Goal: Task Accomplishment & Management: Manage account settings

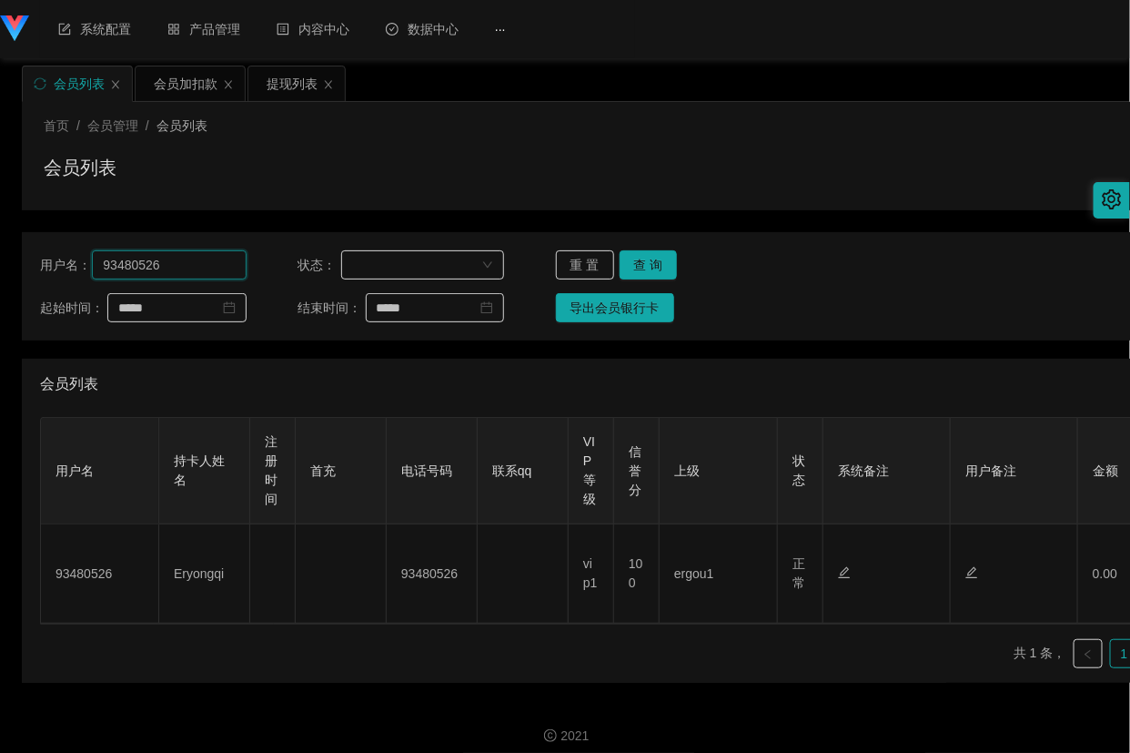
drag, startPoint x: 0, startPoint y: 0, endPoint x: 180, endPoint y: 267, distance: 321.8
click at [180, 267] on input "93480526" at bounding box center [169, 264] width 154 height 29
paste input "Rzpt2025"
type input "Rzpt2025"
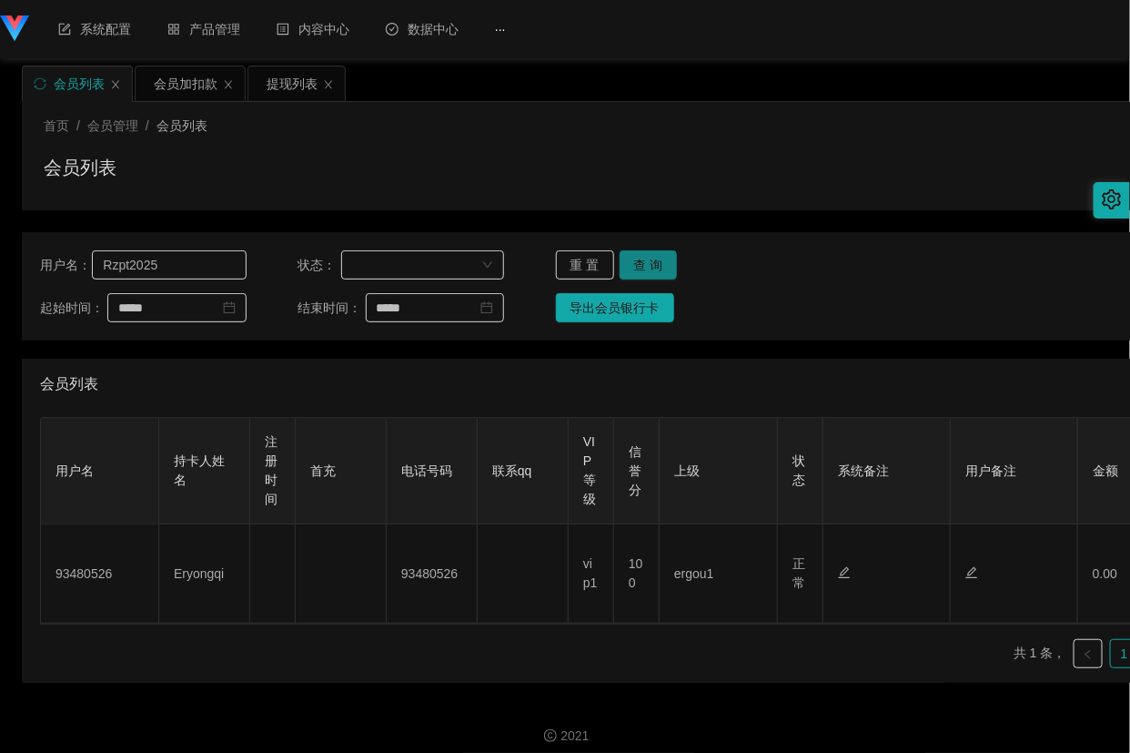
click at [657, 264] on button "查 询" at bounding box center [649, 264] width 58 height 29
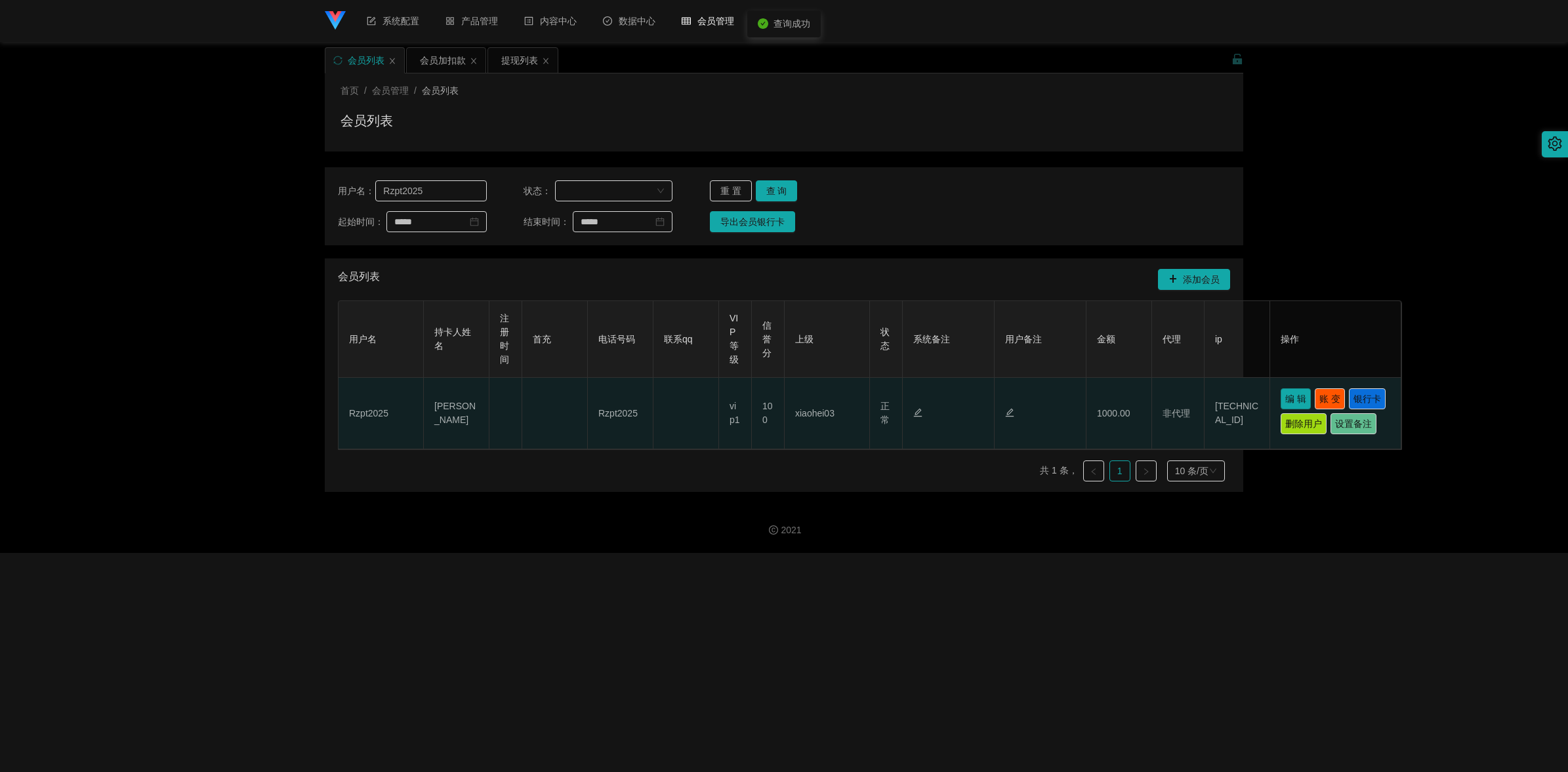
click at [814, 408] on button "编 辑" at bounding box center [1295, 399] width 30 height 21
type input "Rzpt2025"
type input "[PERSON_NAME]"
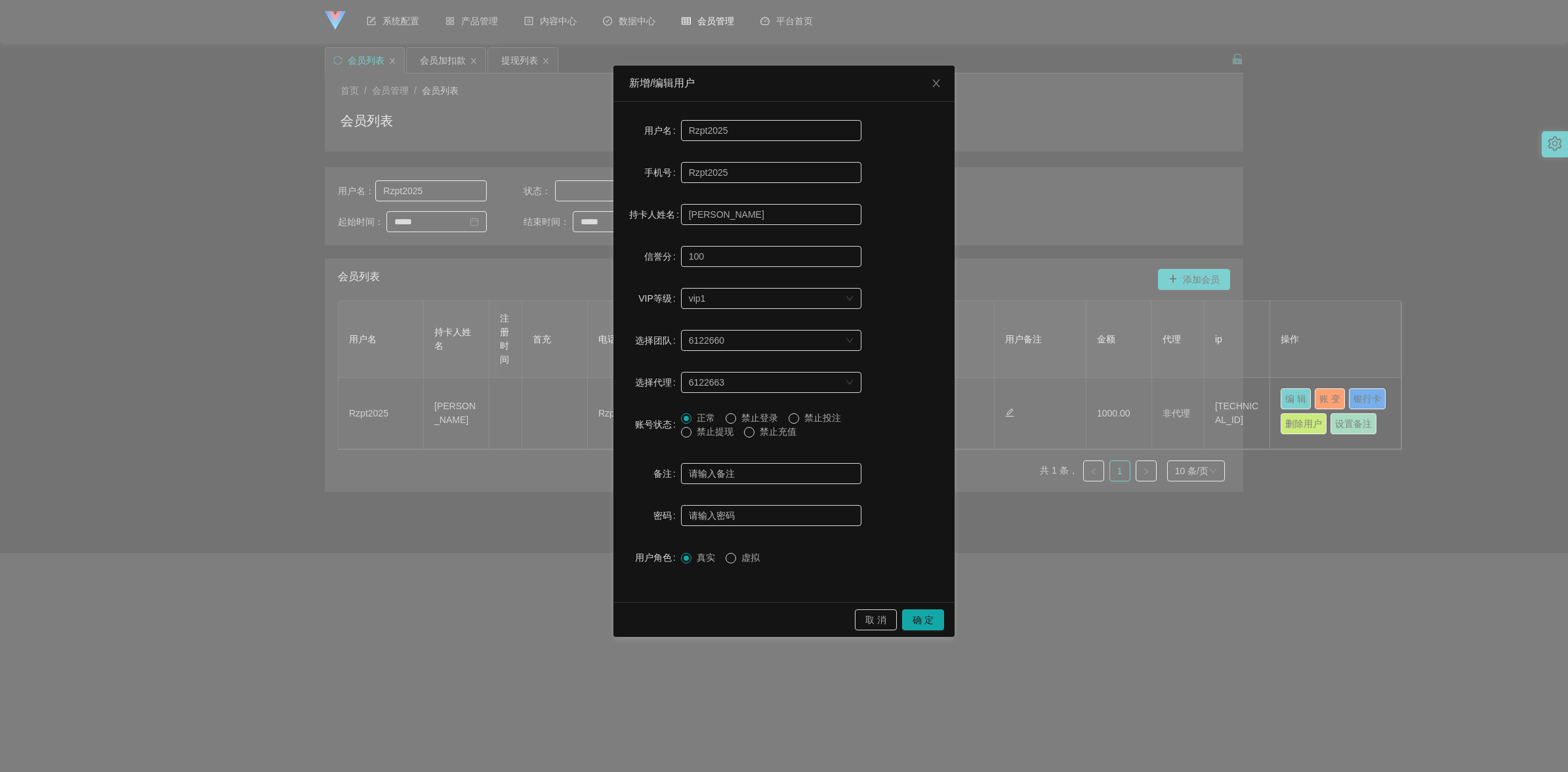
click at [710, 427] on span "禁止提现" at bounding box center [715, 432] width 48 height 11
click at [814, 542] on button "确 定" at bounding box center [923, 619] width 42 height 21
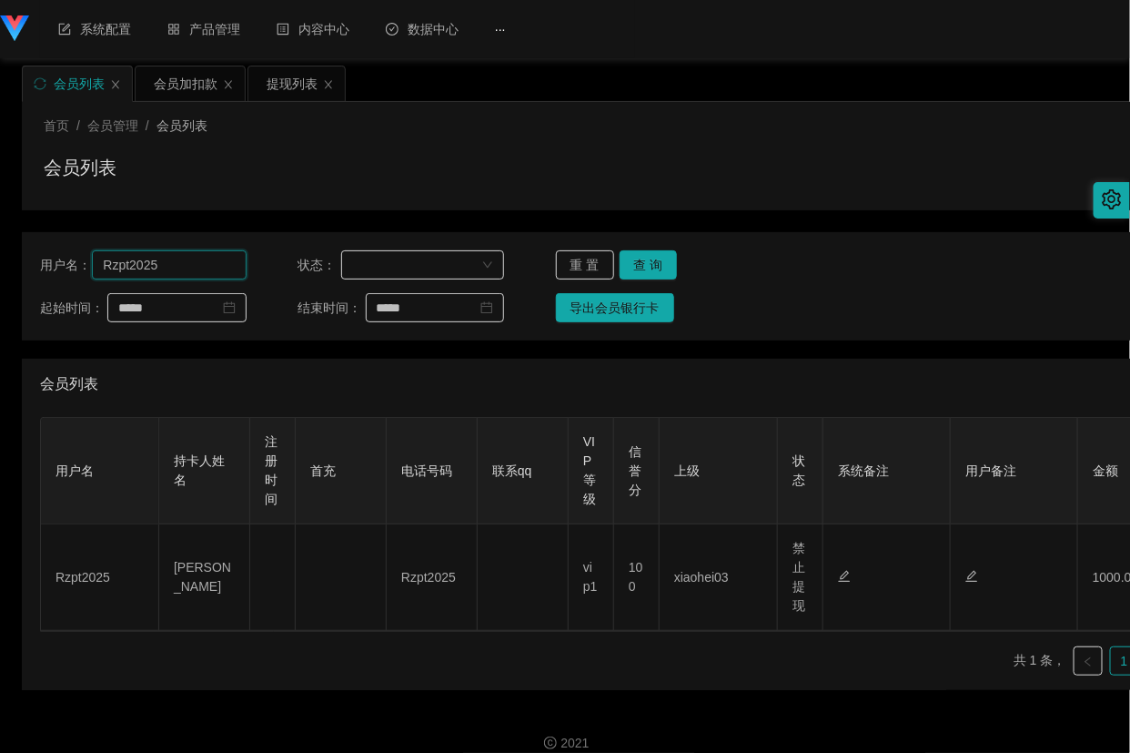
click at [189, 266] on input "Rzpt2025" at bounding box center [169, 264] width 154 height 29
paste input "sihon"
type input "sihon"
click at [646, 257] on button "查 询" at bounding box center [649, 264] width 58 height 29
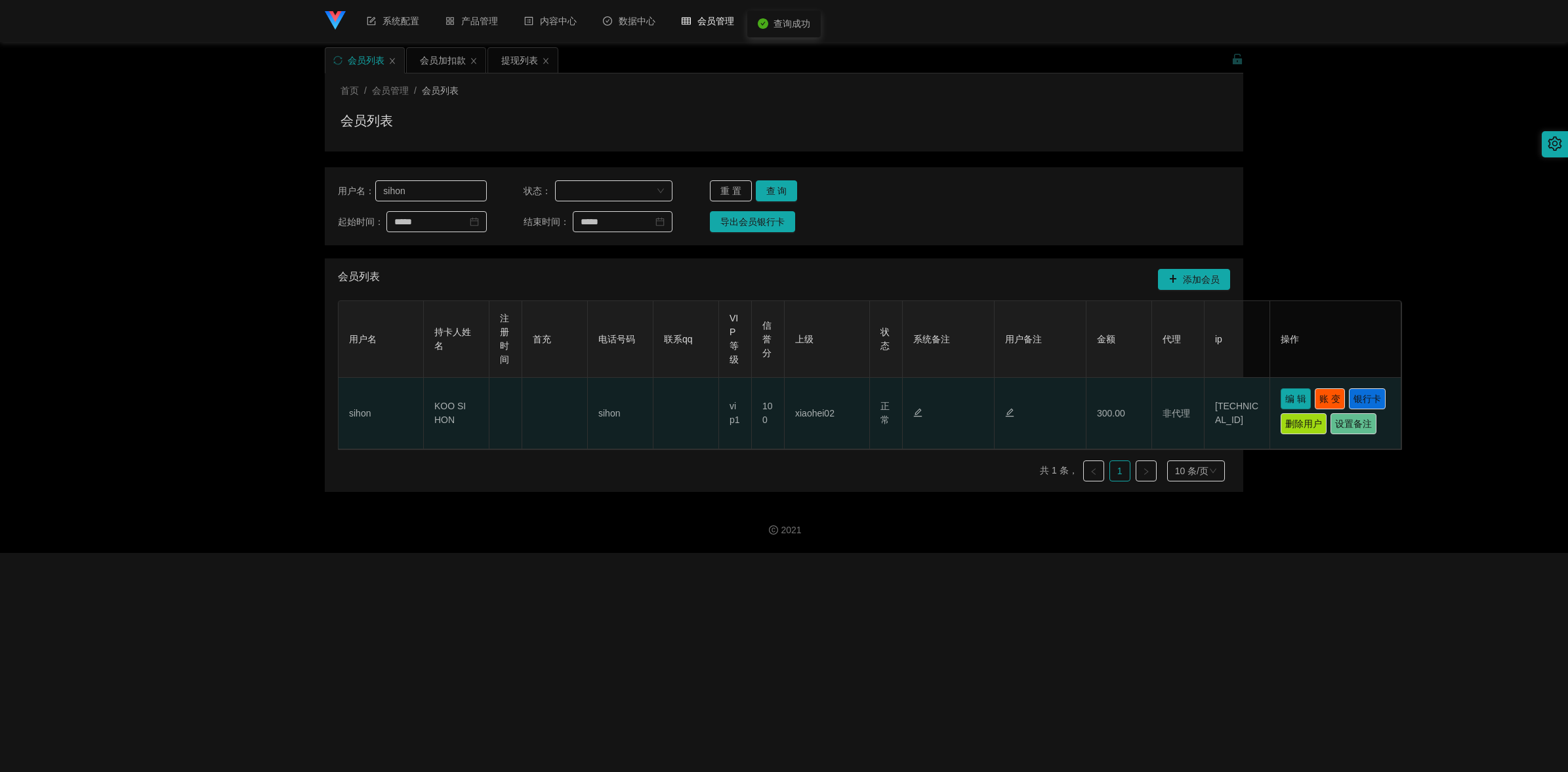
click at [814, 401] on button "编 辑" at bounding box center [1295, 399] width 30 height 21
type input "sihon"
type input "KOO SI HON"
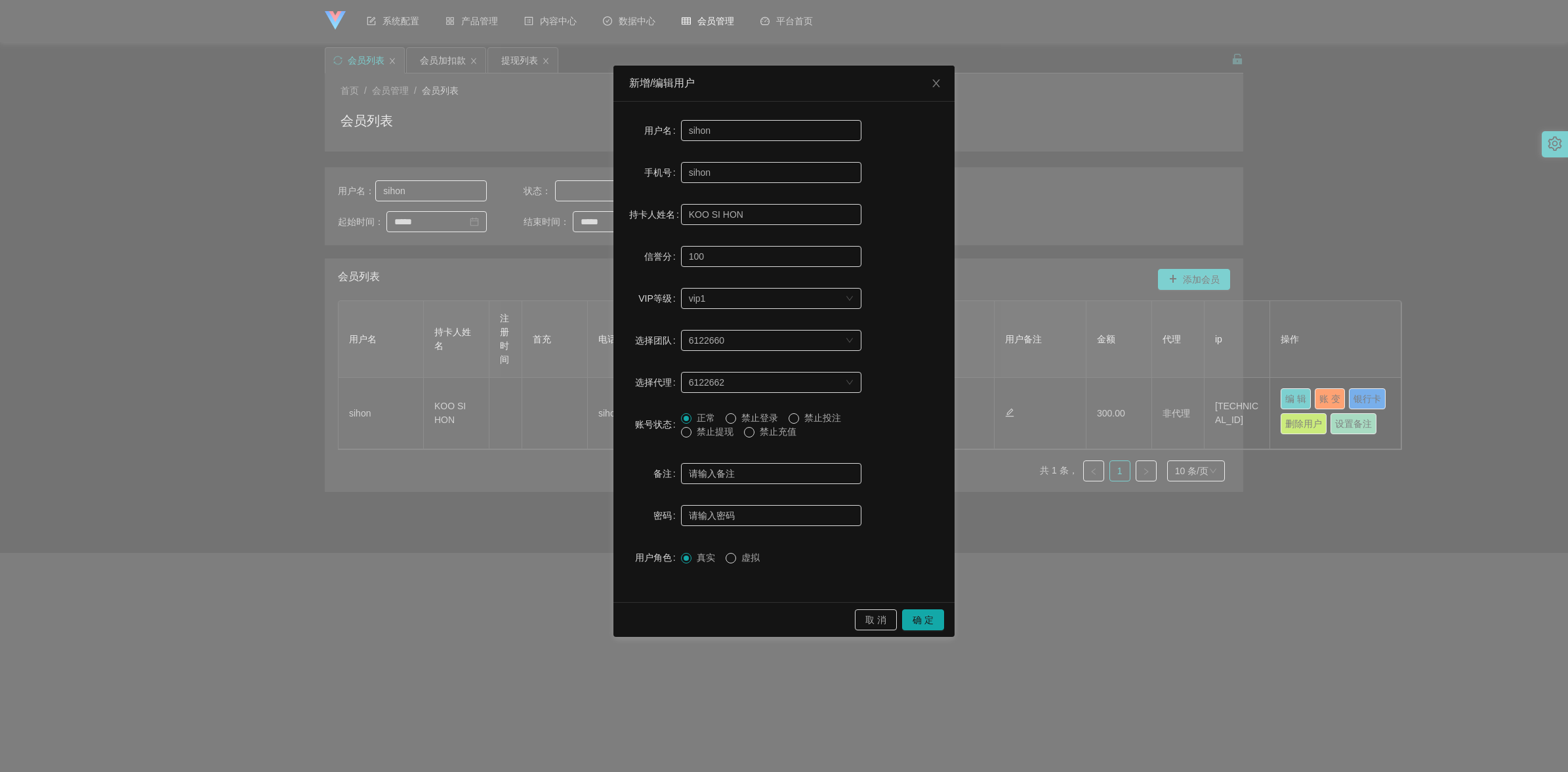
click at [722, 432] on span "禁止提现" at bounding box center [715, 432] width 48 height 11
click at [814, 542] on button "确 定" at bounding box center [923, 619] width 42 height 21
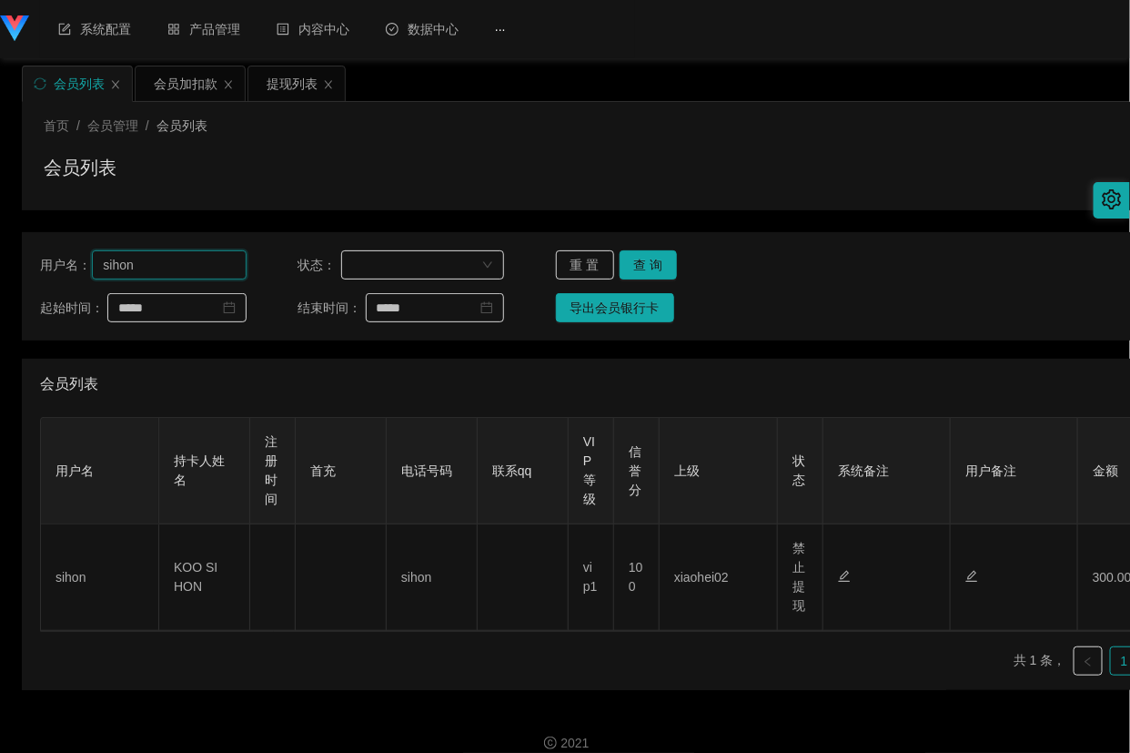
click at [156, 271] on input "sihon" at bounding box center [169, 264] width 154 height 29
paste input "2225680821"
type input "2225680821"
click at [666, 269] on button "查 询" at bounding box center [649, 264] width 58 height 29
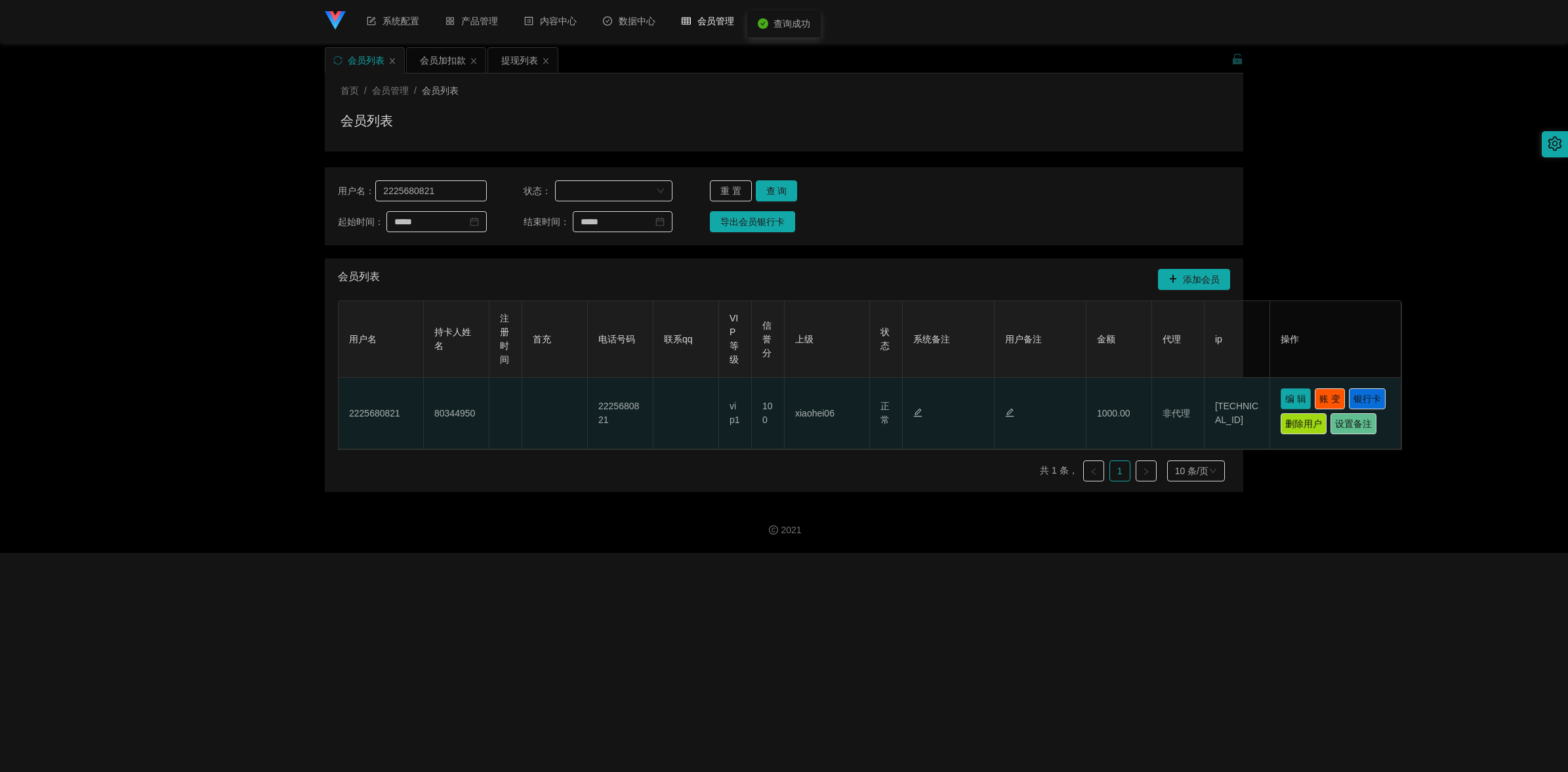
click at [814, 404] on button "编 辑" at bounding box center [1295, 399] width 30 height 21
type input "2225680821"
type input "80344950"
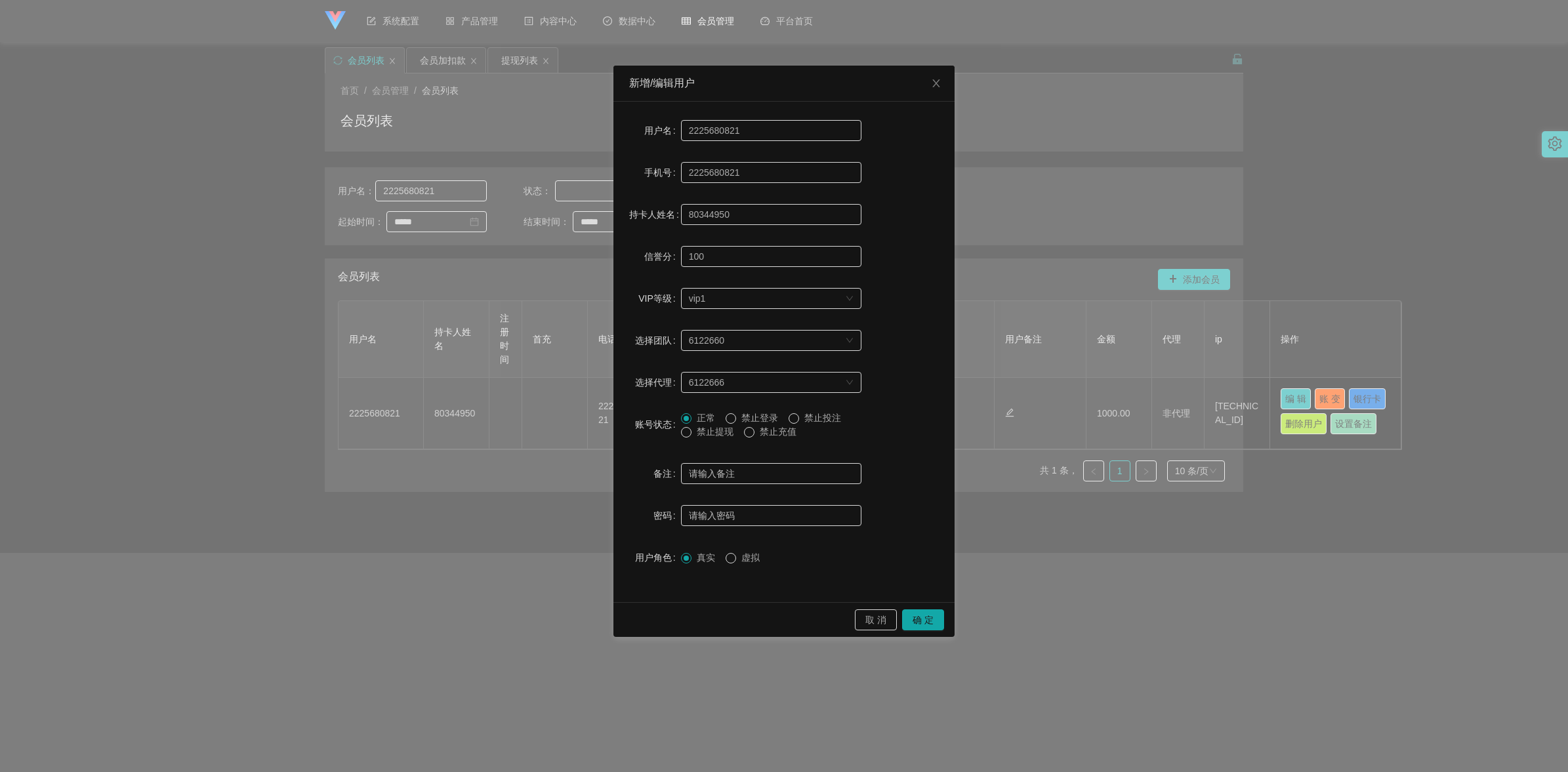
click at [719, 428] on span "禁止提现" at bounding box center [715, 432] width 48 height 11
click at [814, 542] on button "确 定" at bounding box center [923, 619] width 42 height 21
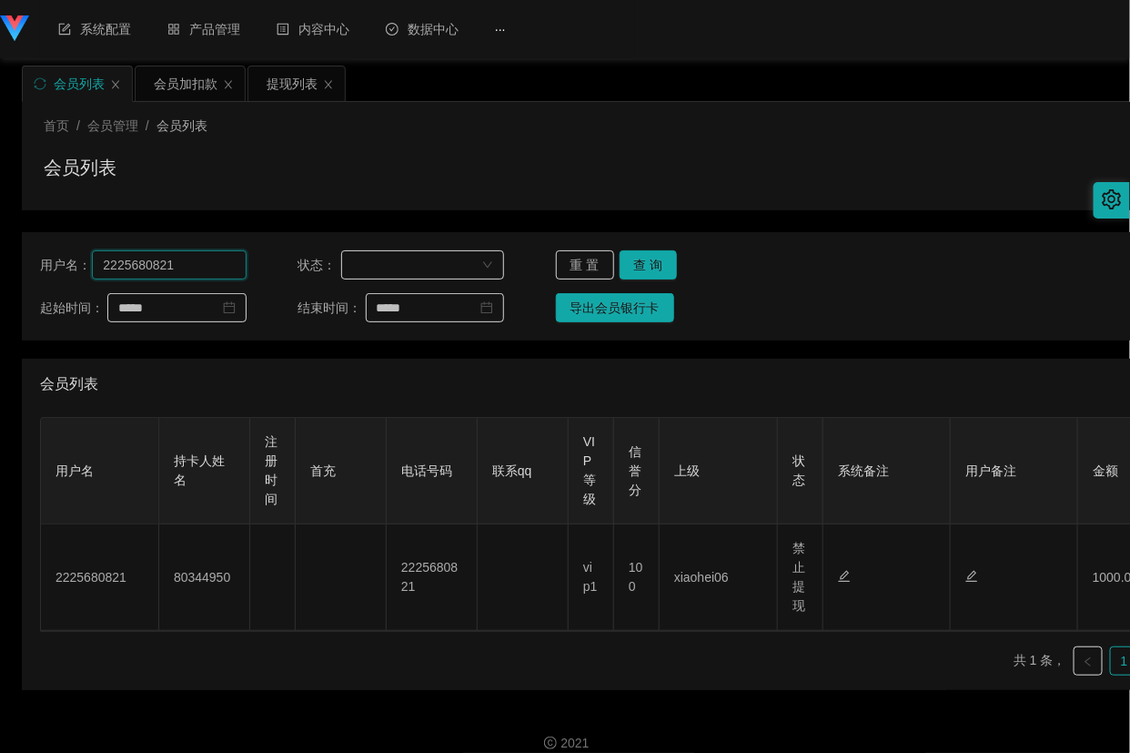
click at [197, 264] on input "2225680821" at bounding box center [169, 264] width 154 height 29
paste input "Ray1238810"
type input "Ray1238810"
click at [642, 260] on button "查 询" at bounding box center [649, 264] width 58 height 29
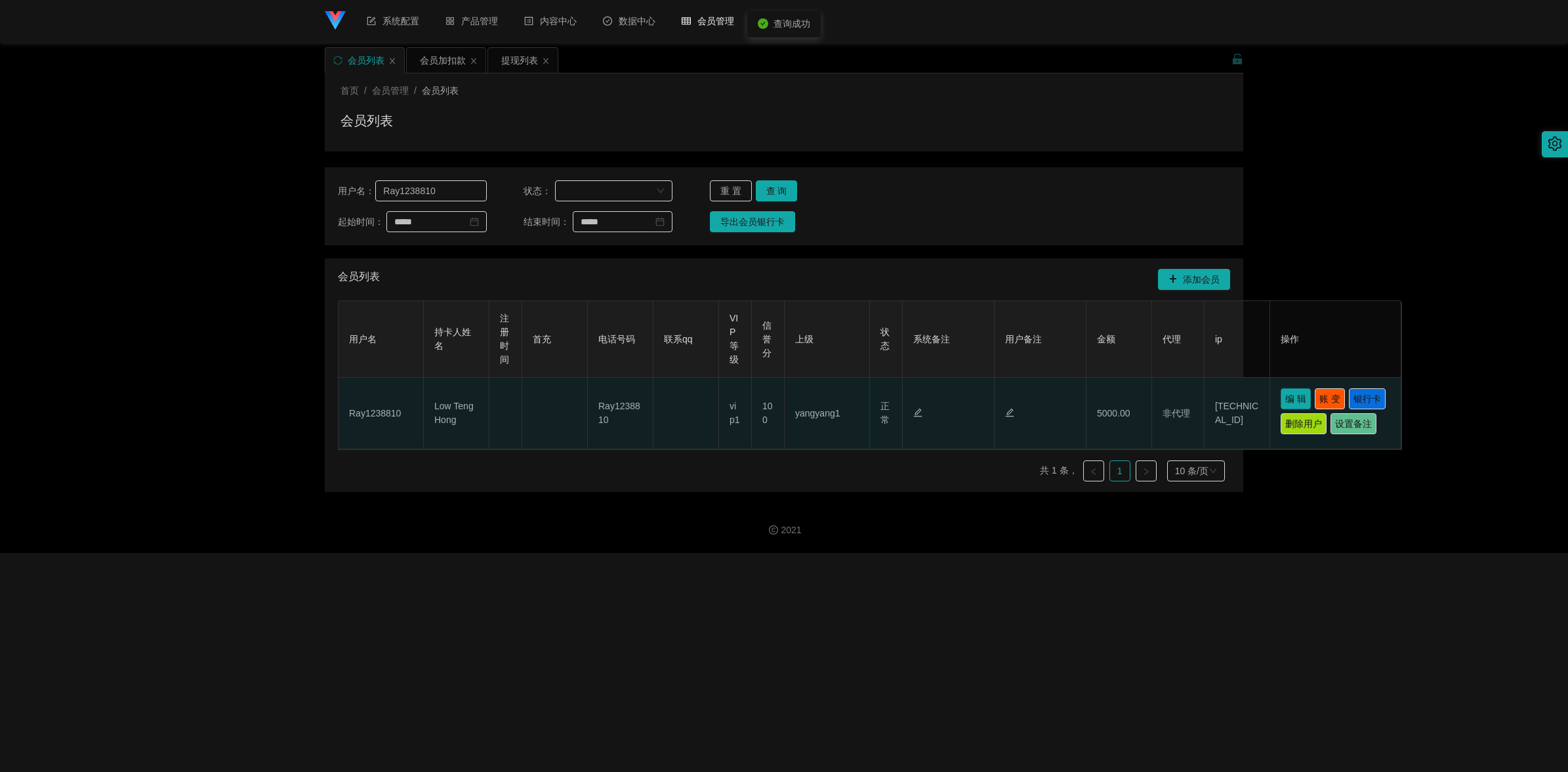
click at [814, 401] on button "编 辑" at bounding box center [1295, 399] width 30 height 21
type input "Ray1238810"
type input "Low Teng Hong"
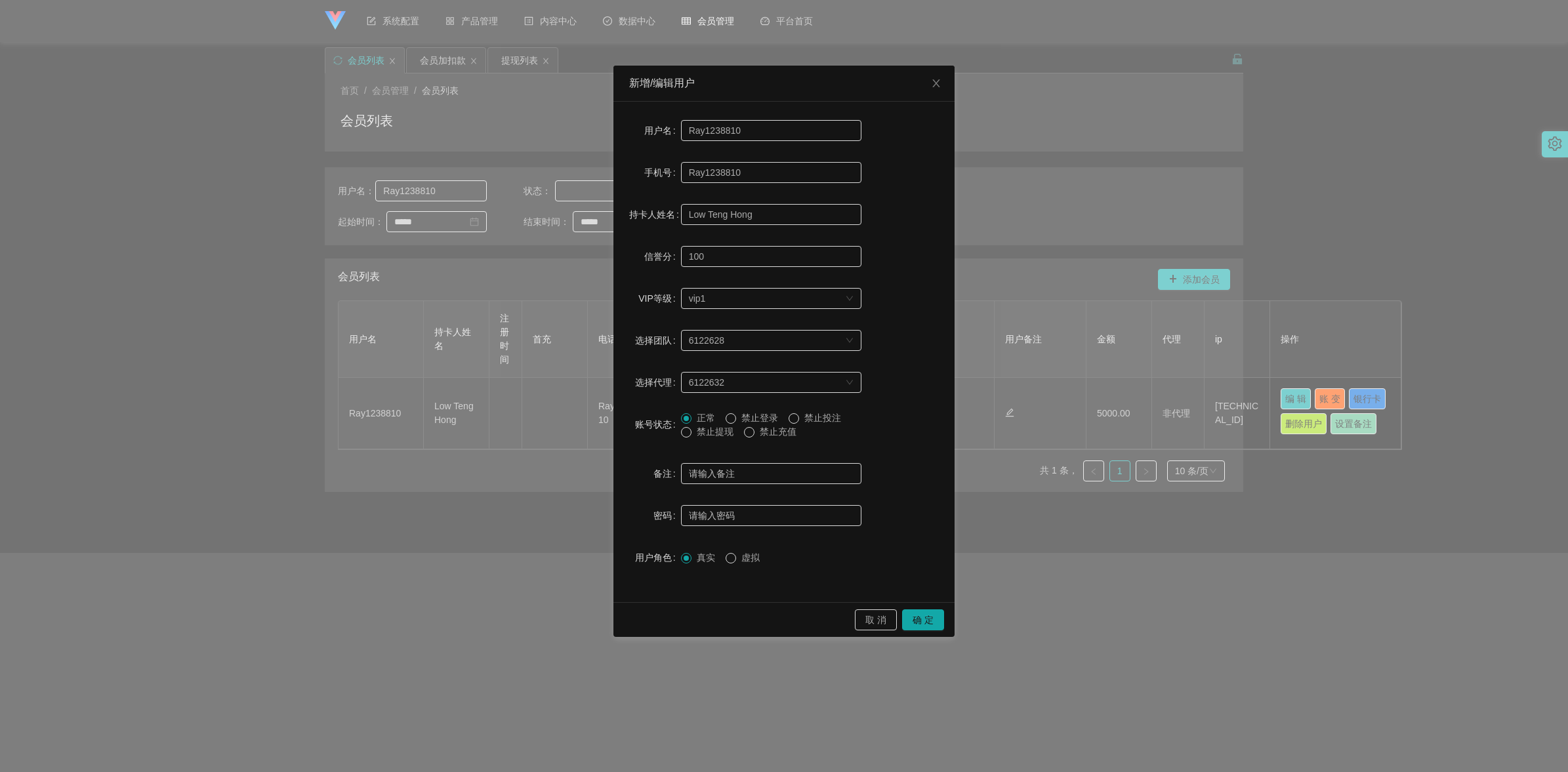
click at [715, 434] on span "禁止提现" at bounding box center [715, 432] width 48 height 11
click at [814, 542] on button "确 定" at bounding box center [923, 619] width 42 height 21
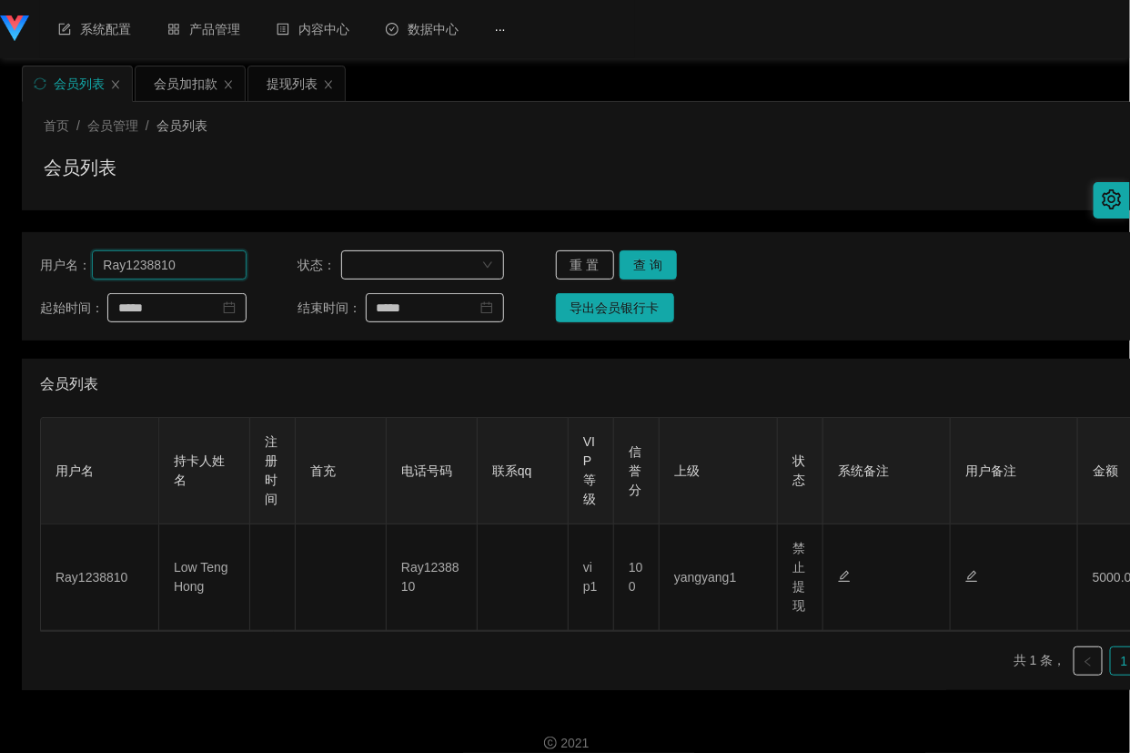
click at [212, 273] on input "Ray1238810" at bounding box center [169, 264] width 154 height 29
paste input "michellehxy"
type input "michellehxy"
click at [642, 274] on button "查 询" at bounding box center [649, 264] width 58 height 29
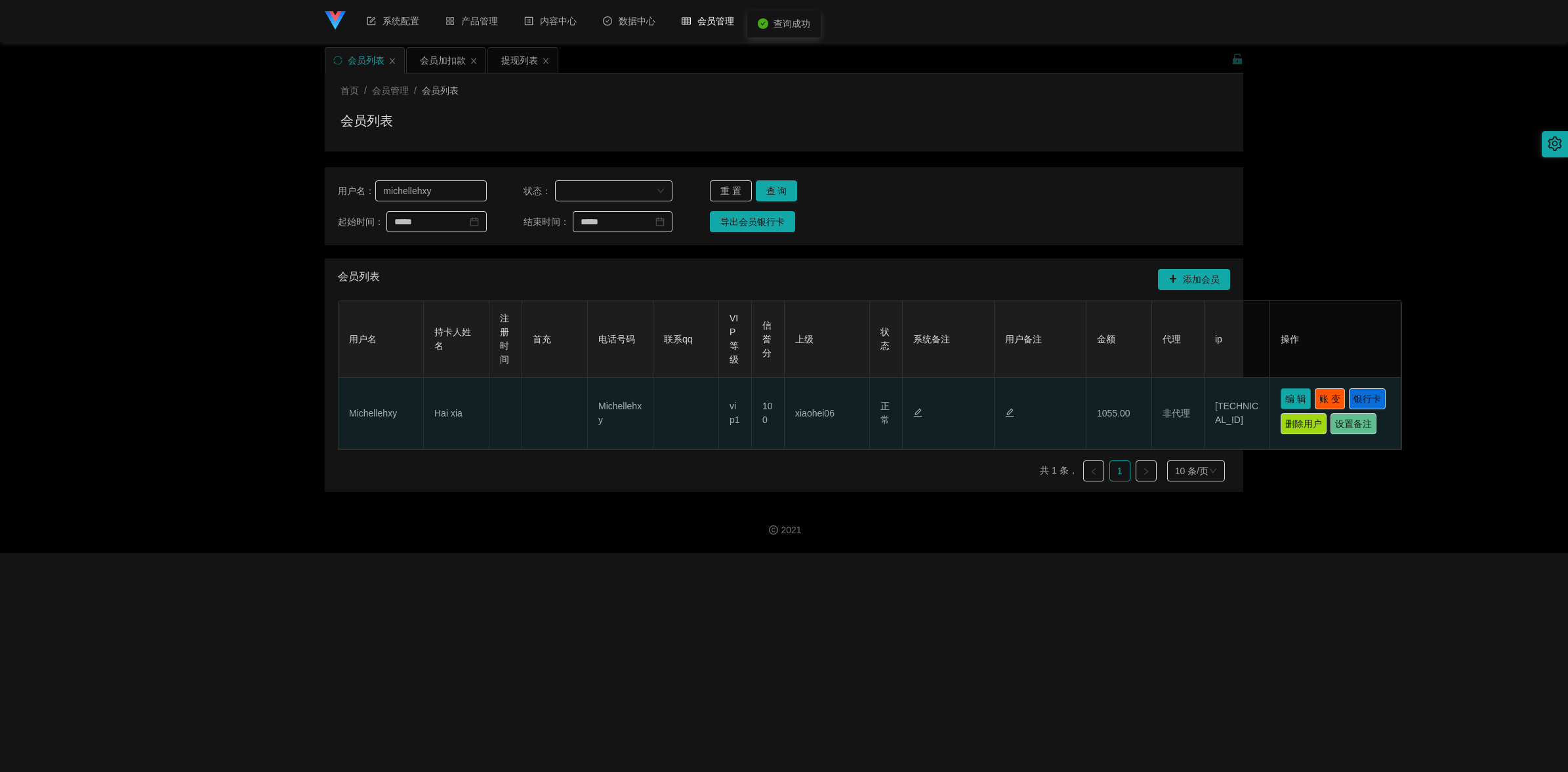
click at [814, 400] on button "编 辑" at bounding box center [1295, 399] width 30 height 21
type input "Michellehxy"
type input "Hai xia"
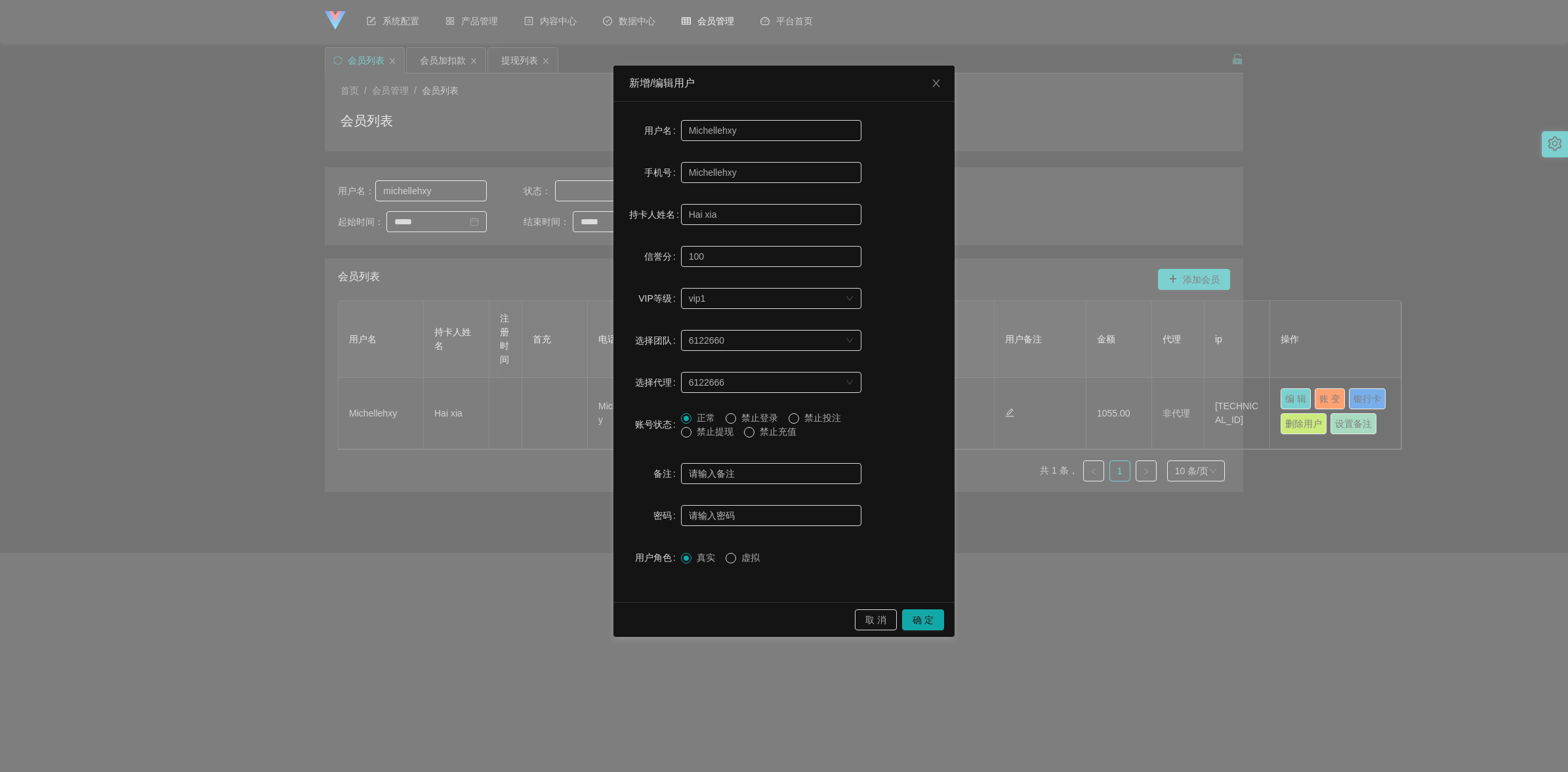
click at [709, 434] on span "禁止提现" at bounding box center [715, 432] width 48 height 11
click at [814, 542] on button "确 定" at bounding box center [923, 619] width 42 height 21
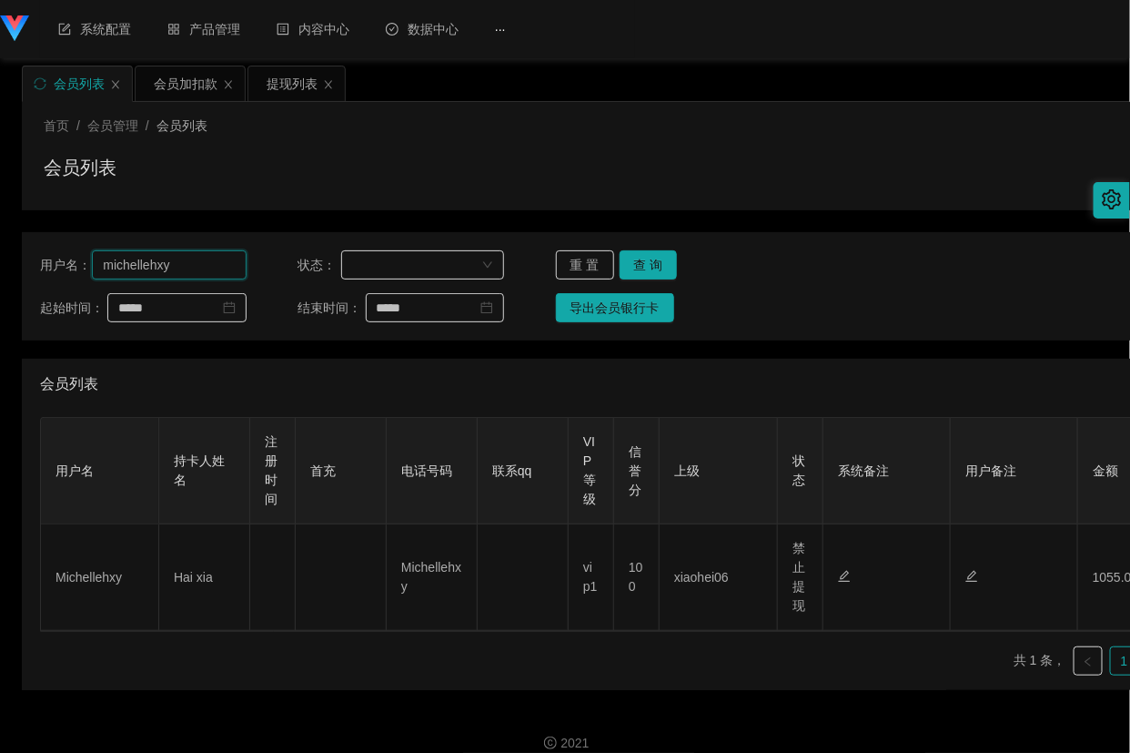
click at [201, 270] on input "michellehxy" at bounding box center [169, 264] width 154 height 29
paste input "2695758569"
type input "2695758569"
drag, startPoint x: 667, startPoint y: 256, endPoint x: 667, endPoint y: 266, distance: 10.0
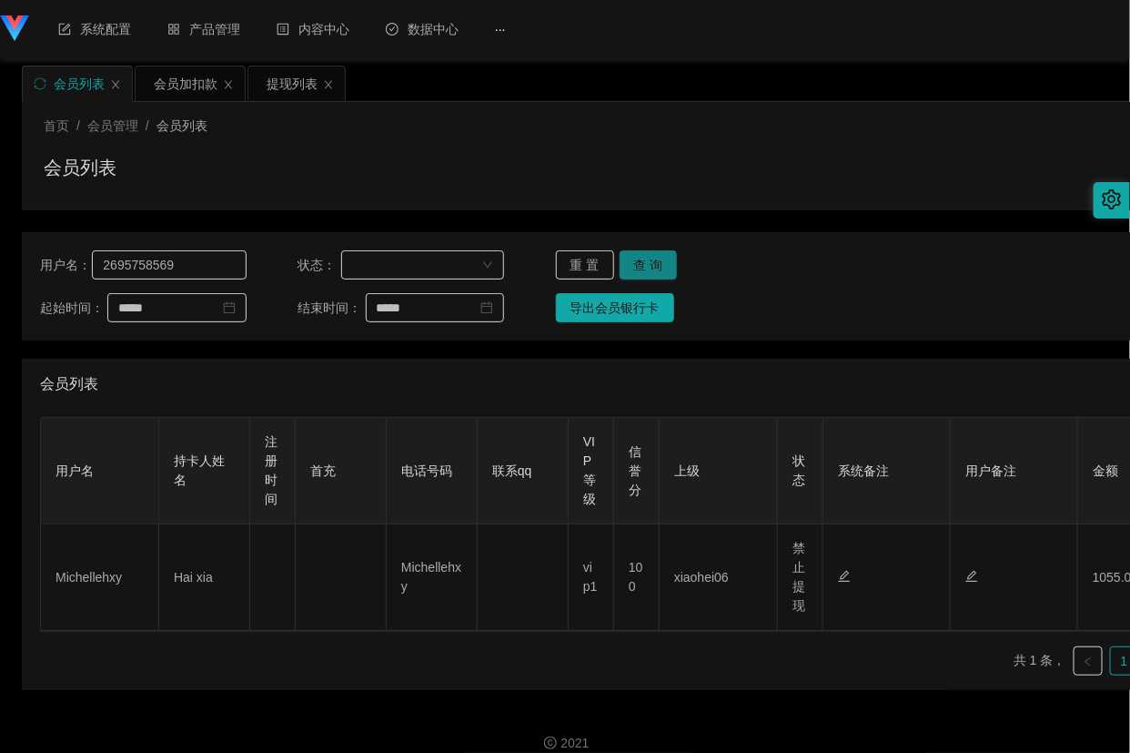
click at [667, 261] on button "查 询" at bounding box center [649, 264] width 58 height 29
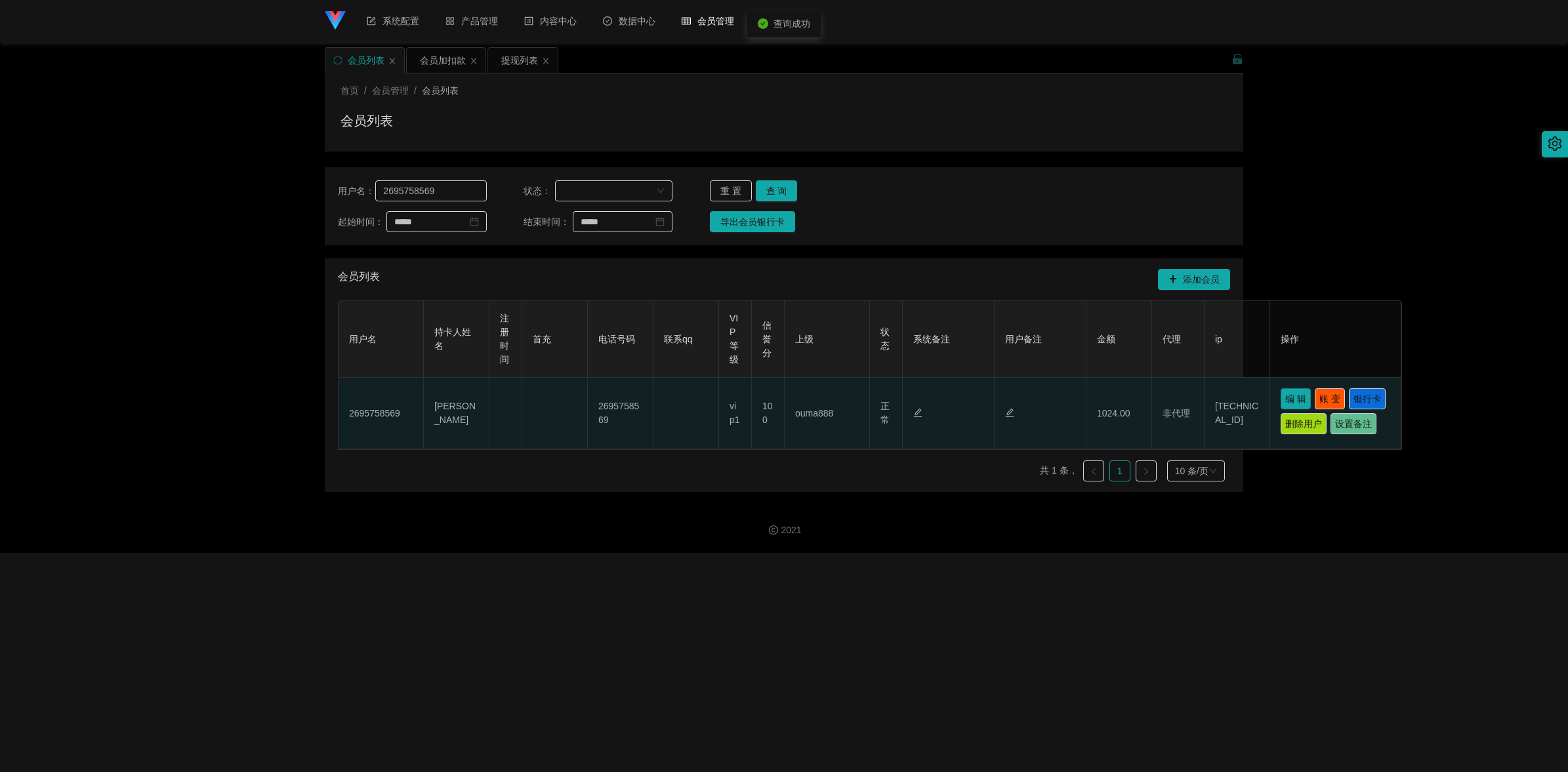
click at [814, 402] on button "编 辑" at bounding box center [1295, 399] width 30 height 21
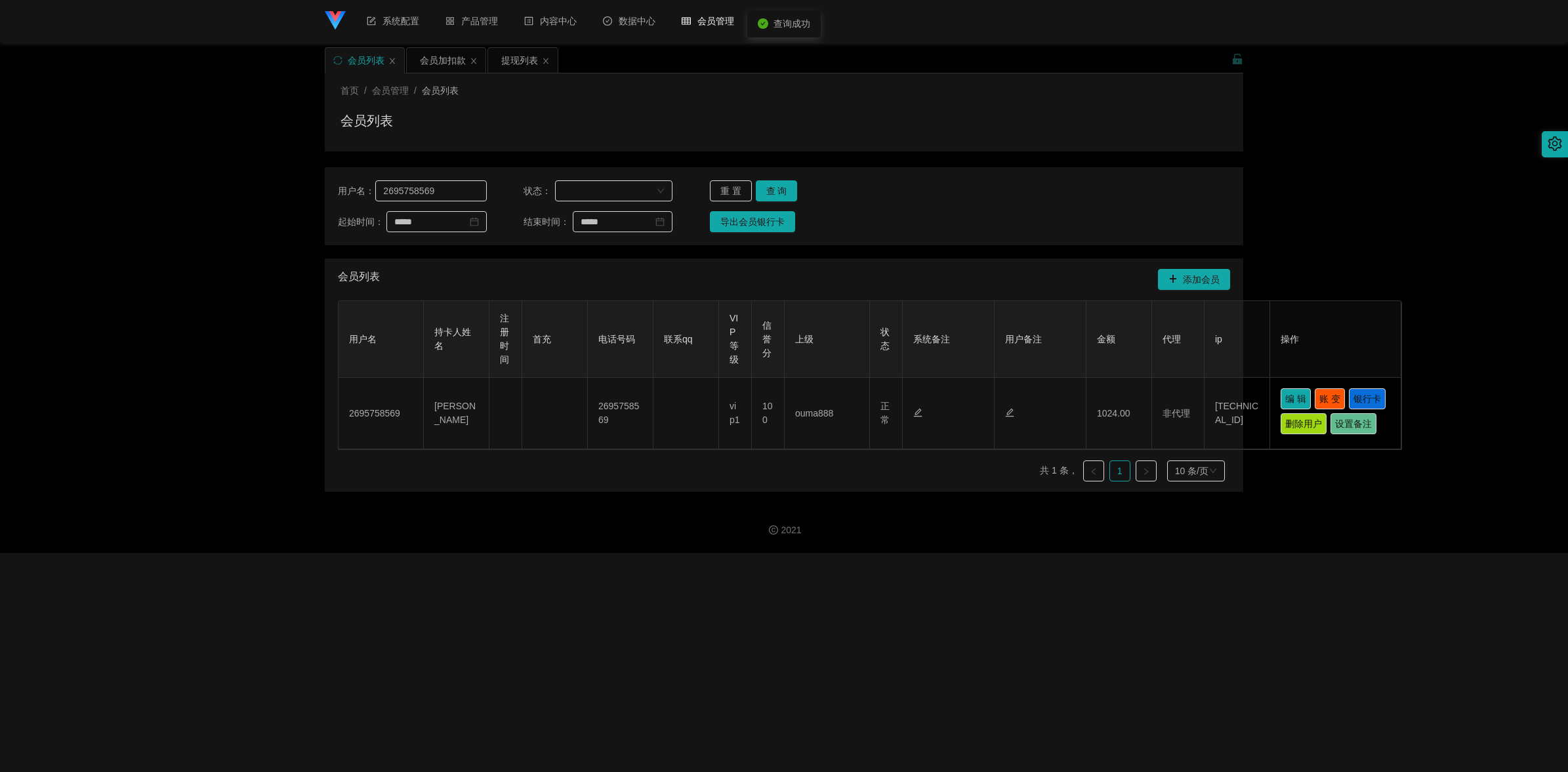
type input "2695758569"
type input "[PERSON_NAME]"
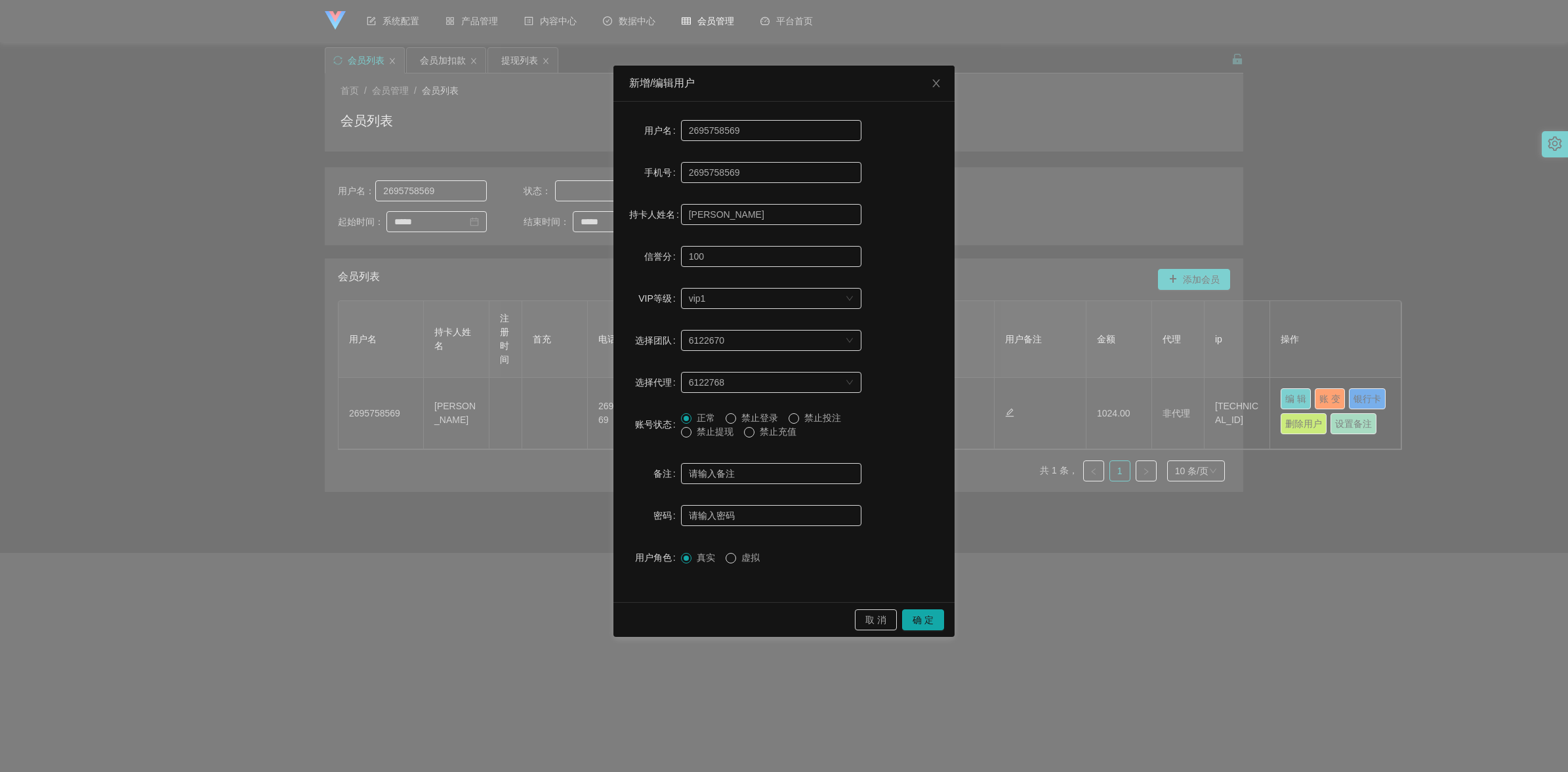
click at [722, 433] on span "禁止提现" at bounding box center [715, 432] width 48 height 11
click at [814, 542] on button "确 定" at bounding box center [923, 619] width 42 height 21
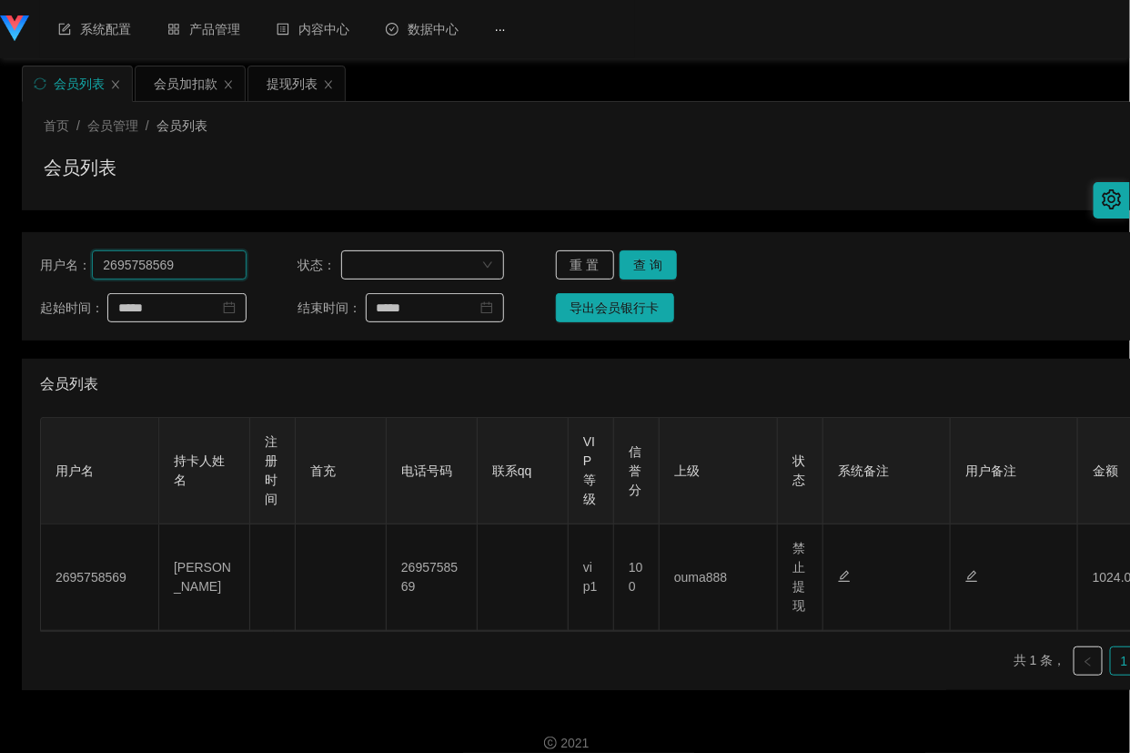
click at [179, 261] on input "2695758569" at bounding box center [169, 264] width 154 height 29
paste input "89043724"
type input "89043724"
click at [667, 260] on button "查 询" at bounding box center [649, 264] width 58 height 29
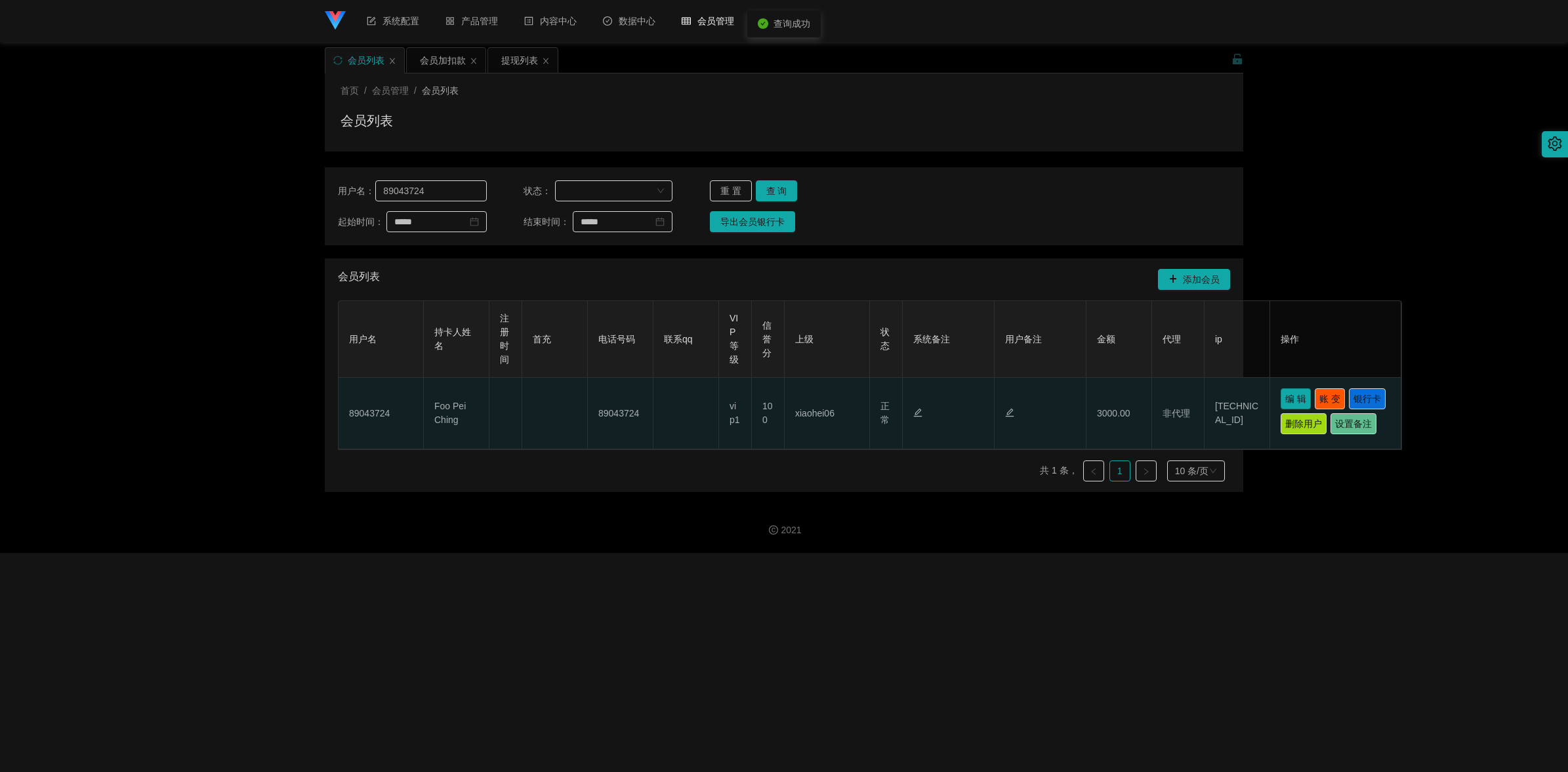
click at [814, 405] on button "编 辑" at bounding box center [1295, 399] width 30 height 21
type input "89043724"
type input "Foo Pei Ching"
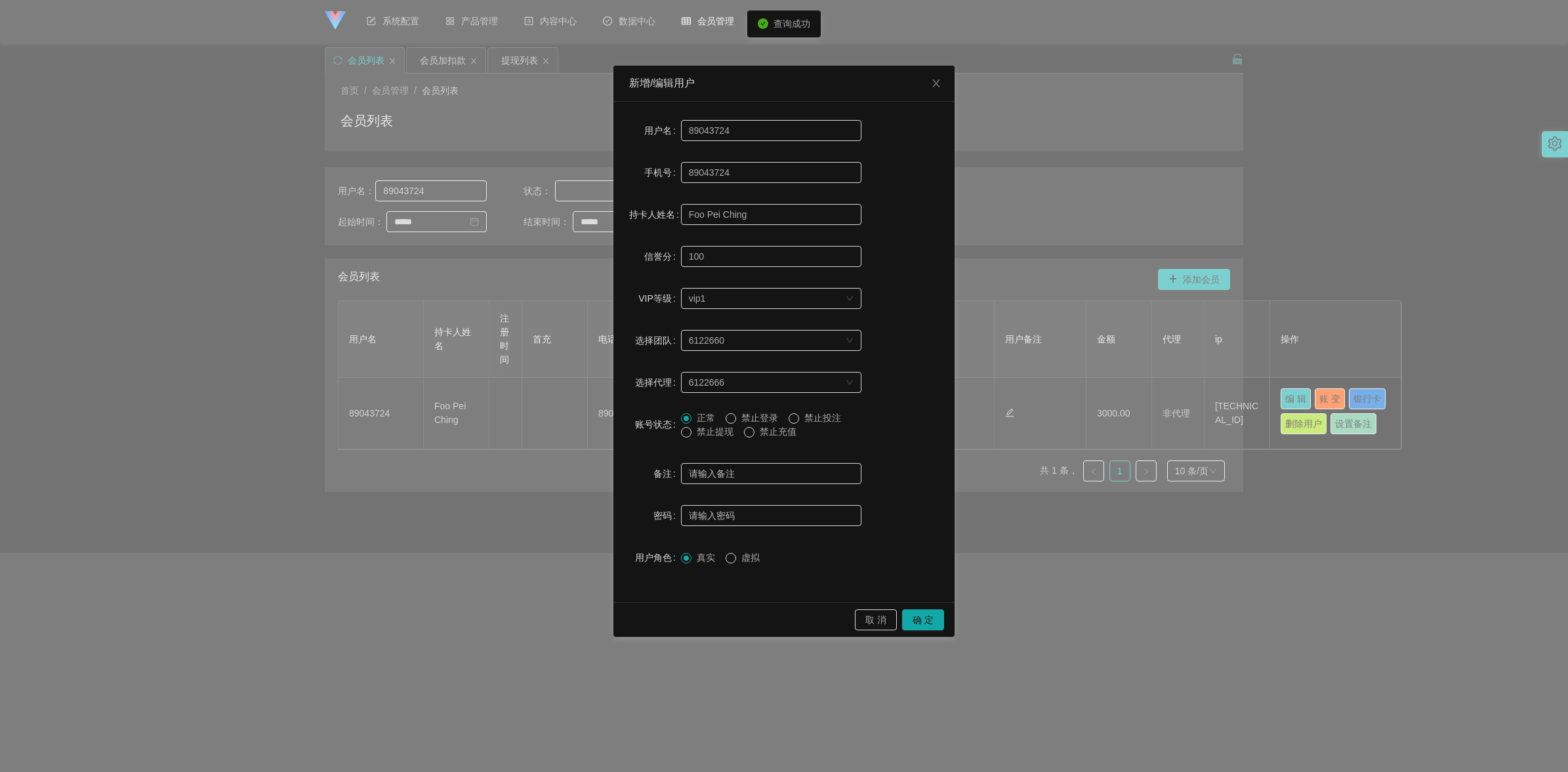
click at [722, 428] on span "禁止提现" at bounding box center [715, 432] width 48 height 11
click at [814, 542] on button "确 定" at bounding box center [923, 619] width 42 height 21
